Goal: Find specific fact: Find specific fact

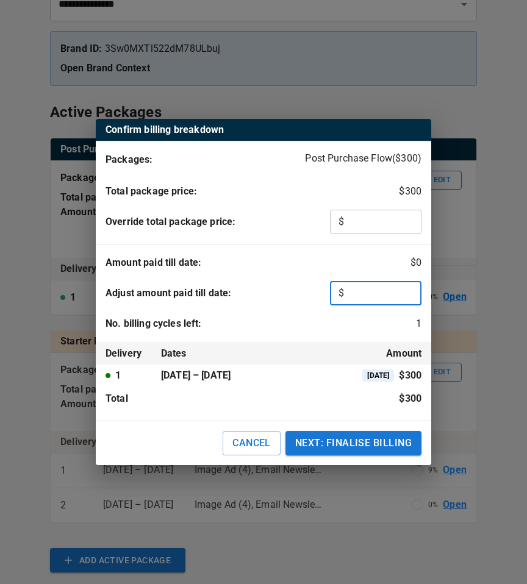
scroll to position [123, 0]
click at [260, 451] on button "CANCEL" at bounding box center [252, 443] width 58 height 24
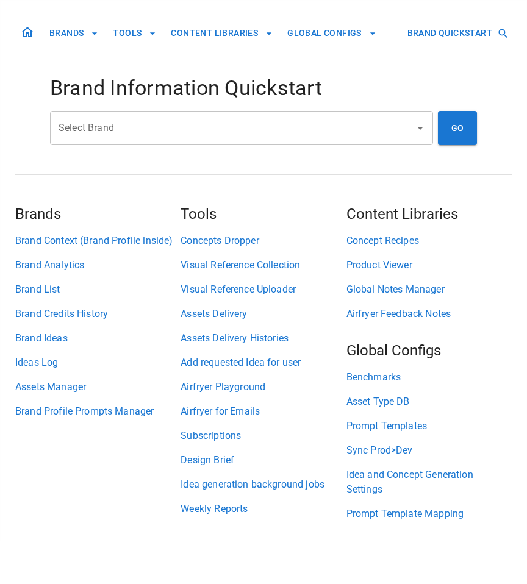
click at [250, 116] on input "Select Brand" at bounding box center [232, 127] width 354 height 23
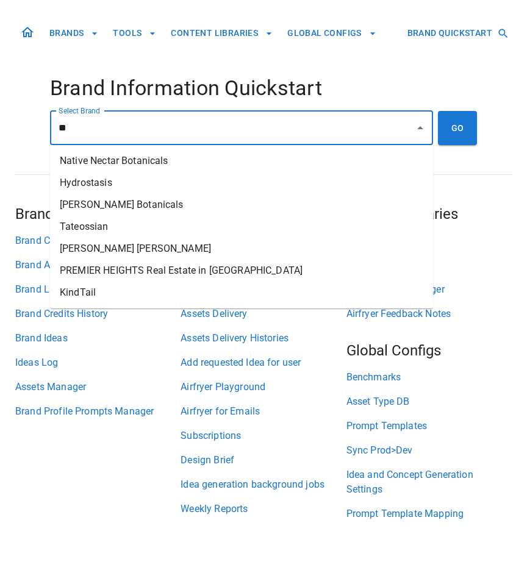
click at [235, 228] on li "Tateossian" at bounding box center [241, 227] width 383 height 22
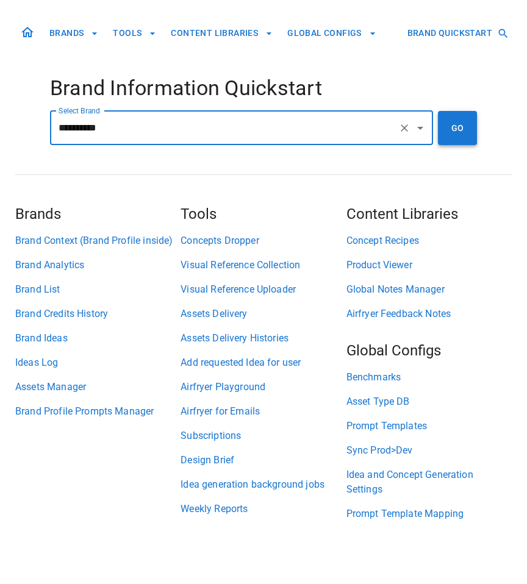
type input "**********"
click at [446, 139] on button "GO" at bounding box center [457, 128] width 39 height 34
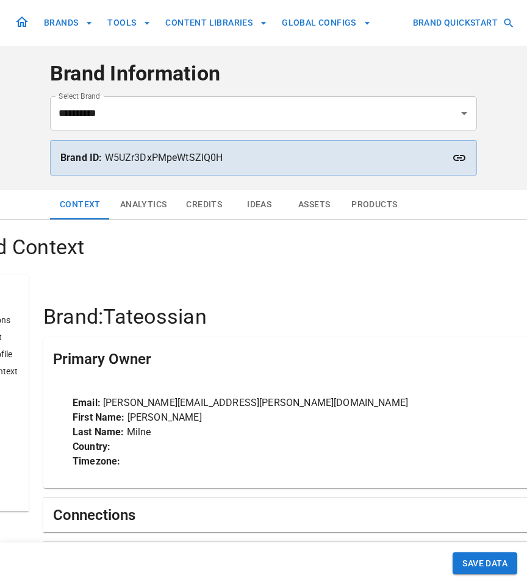
click at [459, 156] on icon at bounding box center [459, 158] width 15 height 15
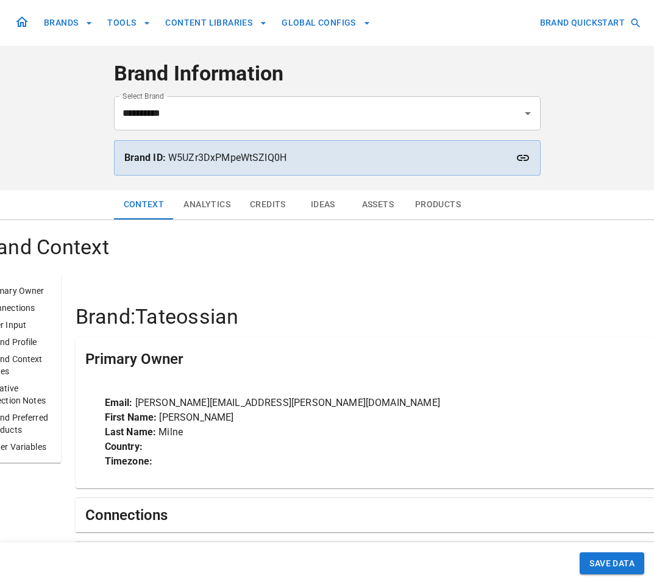
click at [257, 155] on p "Brand ID: W5UZr3DxPMpeWtSZIQ0H" at bounding box center [327, 158] width 406 height 15
copy p "W5UZr3DxPMpeWtSZIQ0H"
click at [250, 156] on p "Brand ID: W5UZr3DxPMpeWtSZIQ0H" at bounding box center [327, 158] width 406 height 15
